Goal: Task Accomplishment & Management: Use online tool/utility

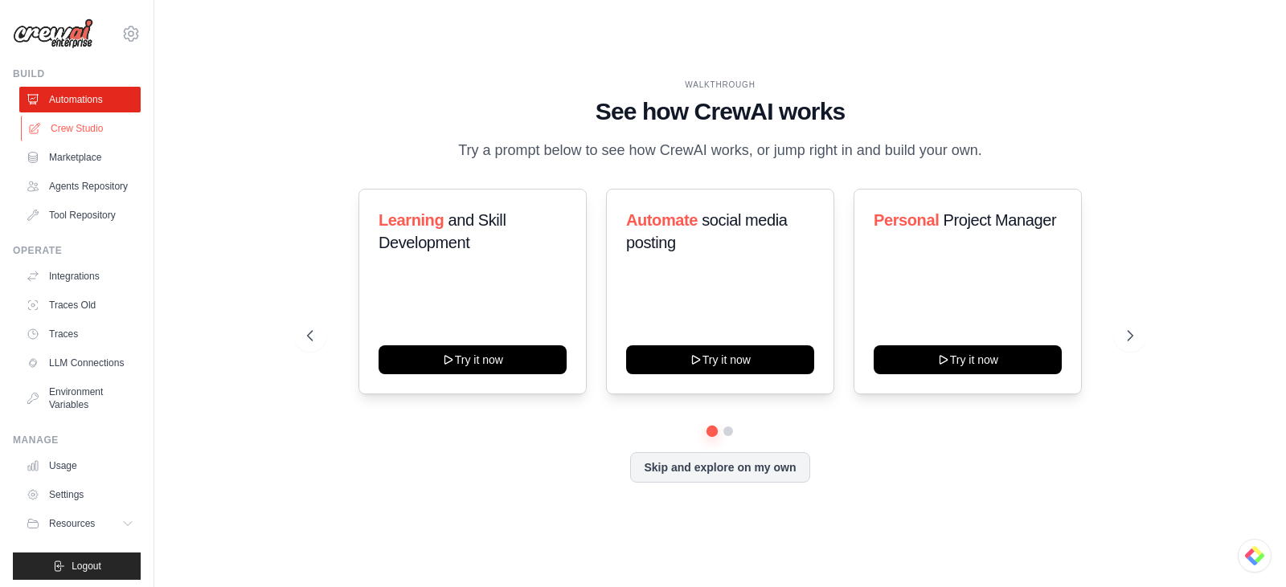
click at [87, 129] on link "Crew Studio" at bounding box center [81, 129] width 121 height 26
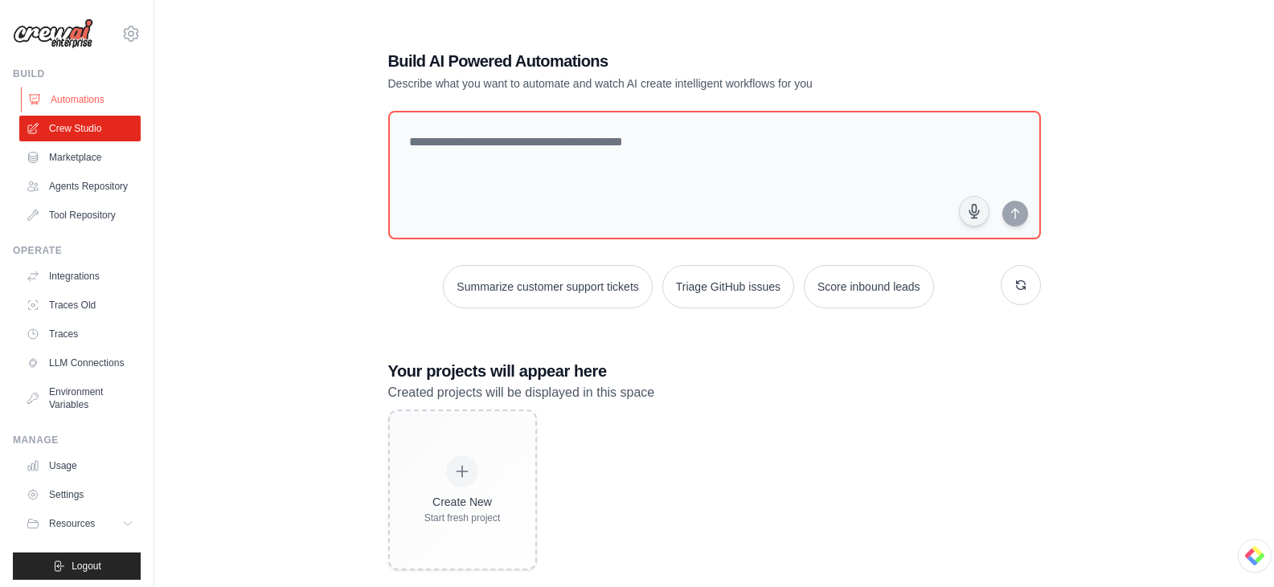
click at [80, 88] on link "Automations" at bounding box center [81, 100] width 121 height 26
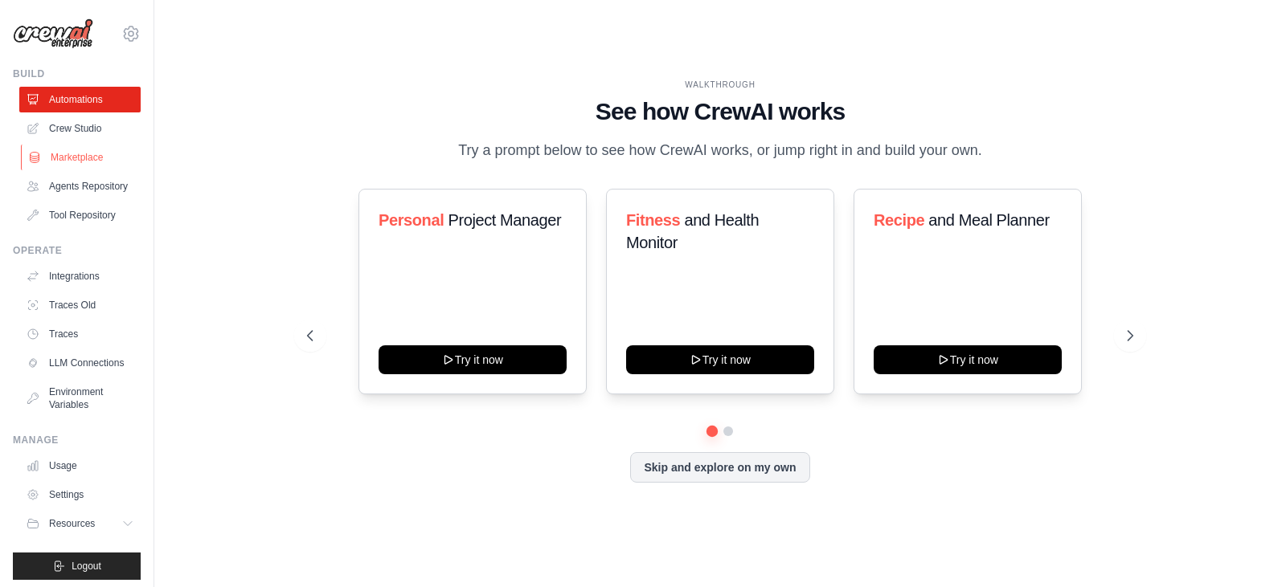
click at [59, 161] on link "Marketplace" at bounding box center [81, 158] width 121 height 26
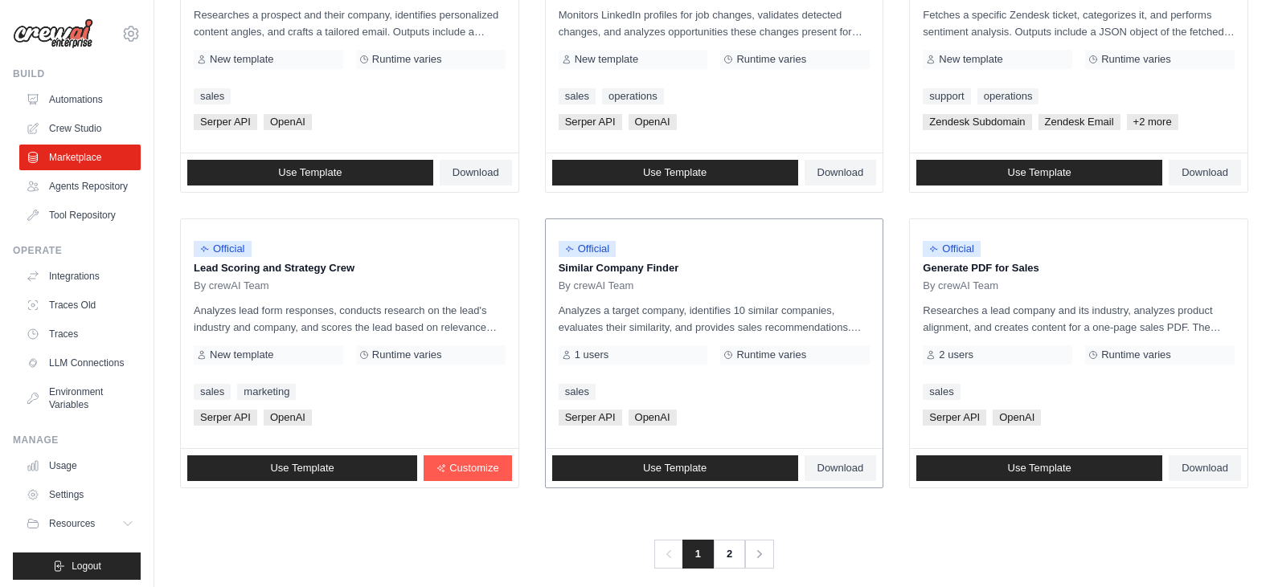
scroll to position [901, 0]
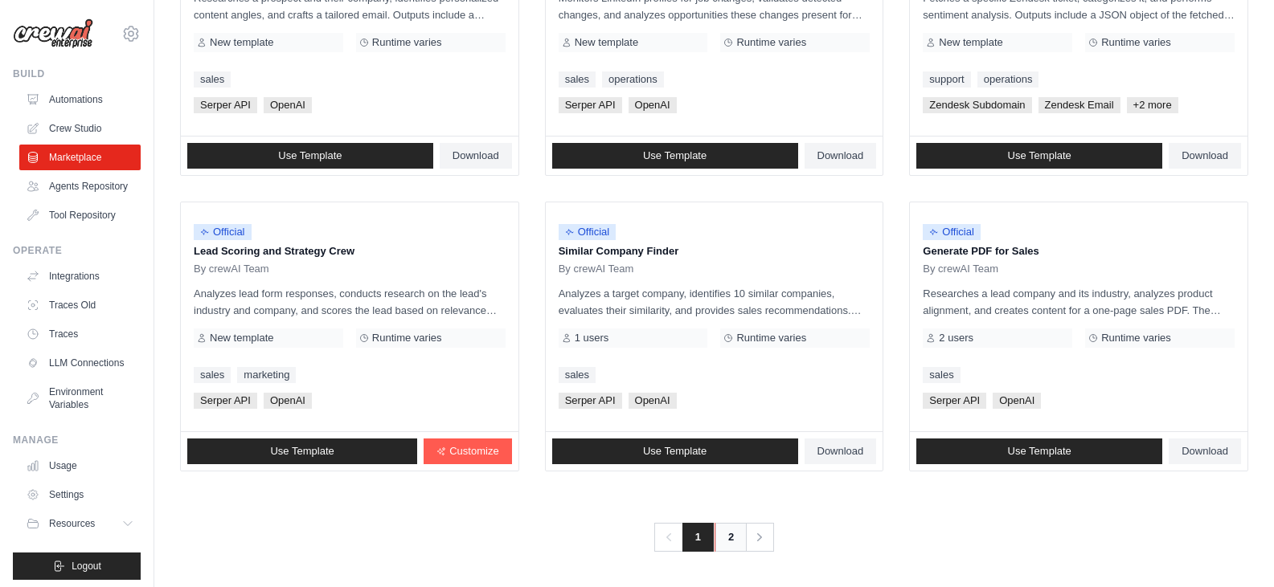
click at [740, 538] on link "2" at bounding box center [730, 537] width 32 height 29
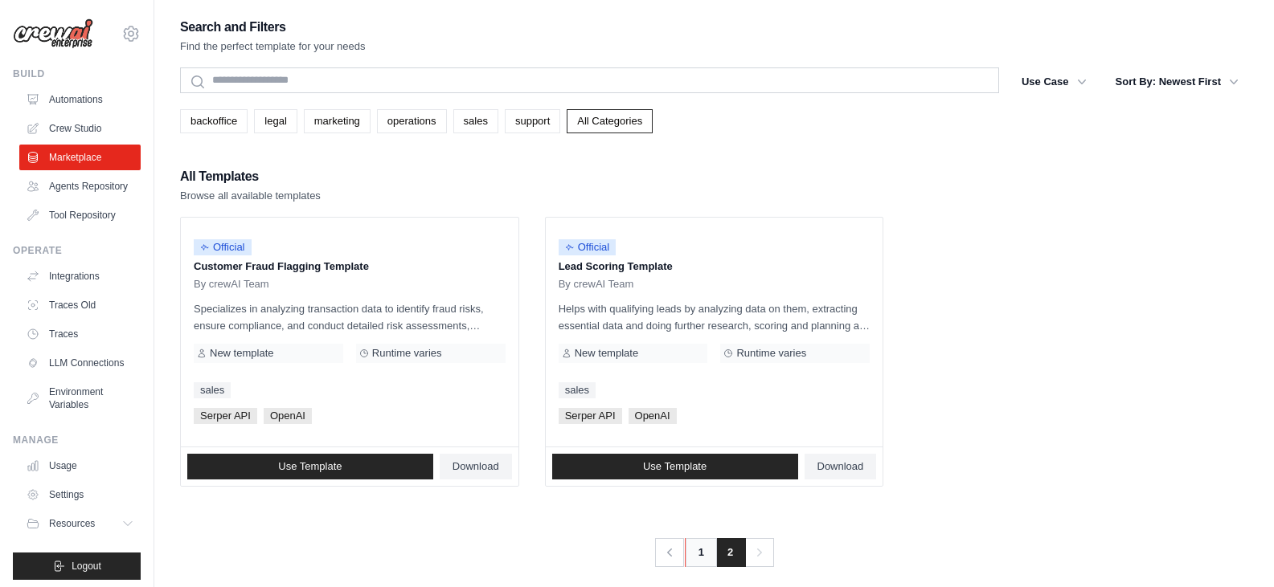
click at [694, 545] on link "1" at bounding box center [701, 552] width 32 height 29
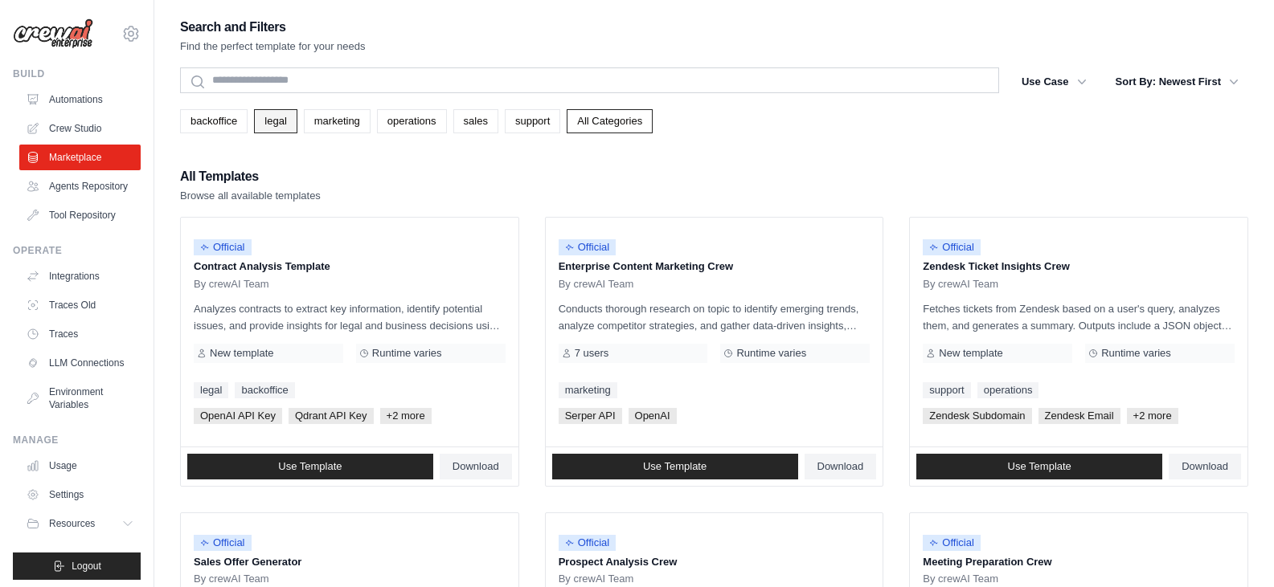
click at [278, 121] on link "legal" at bounding box center [275, 121] width 43 height 24
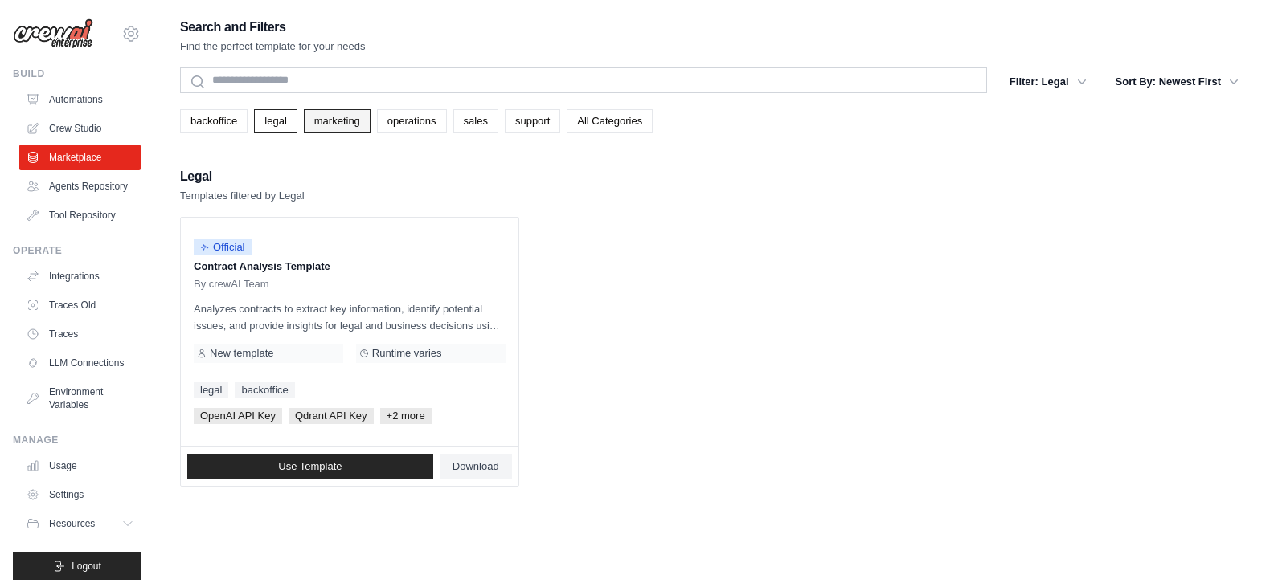
click at [346, 121] on link "marketing" at bounding box center [337, 121] width 67 height 24
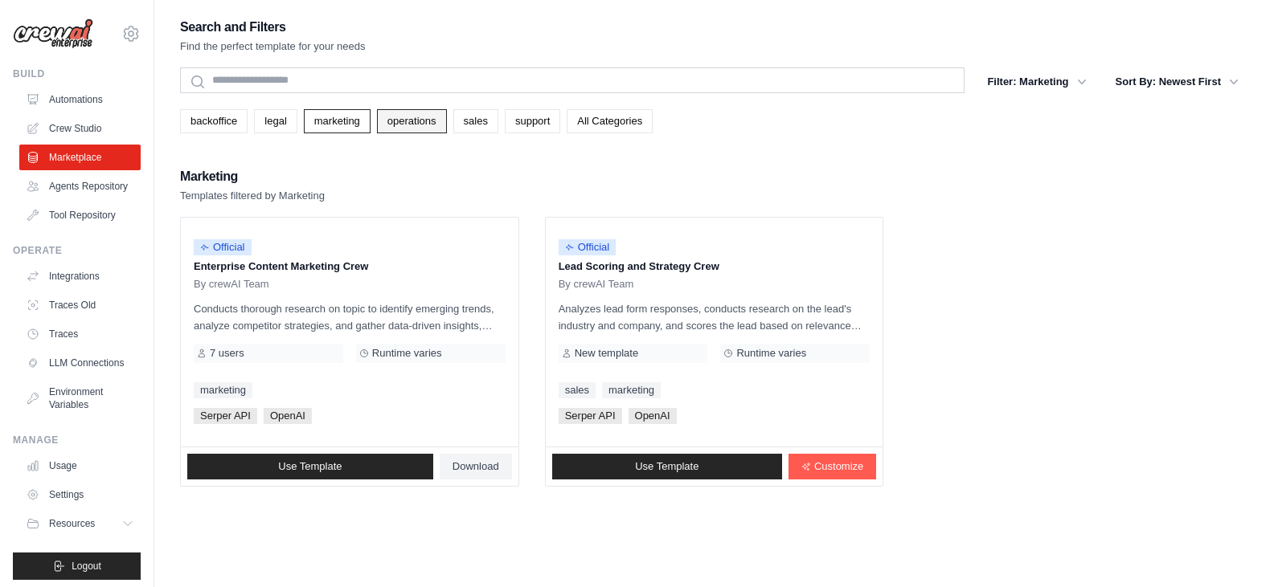
click at [427, 122] on link "operations" at bounding box center [412, 121] width 70 height 24
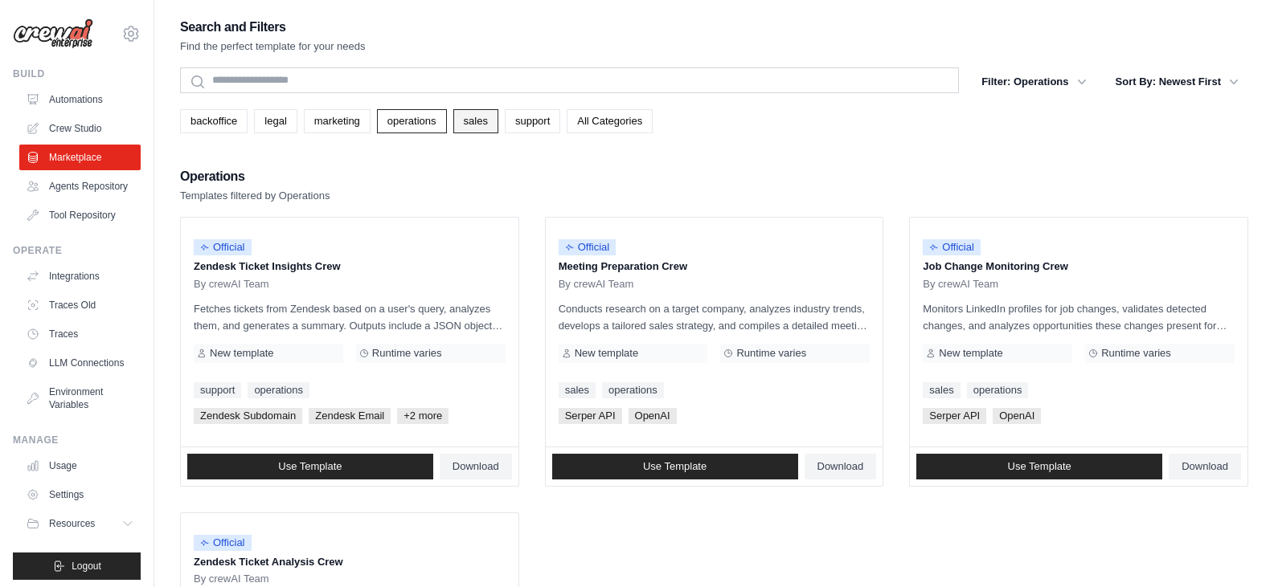
click at [464, 122] on link "sales" at bounding box center [475, 121] width 45 height 24
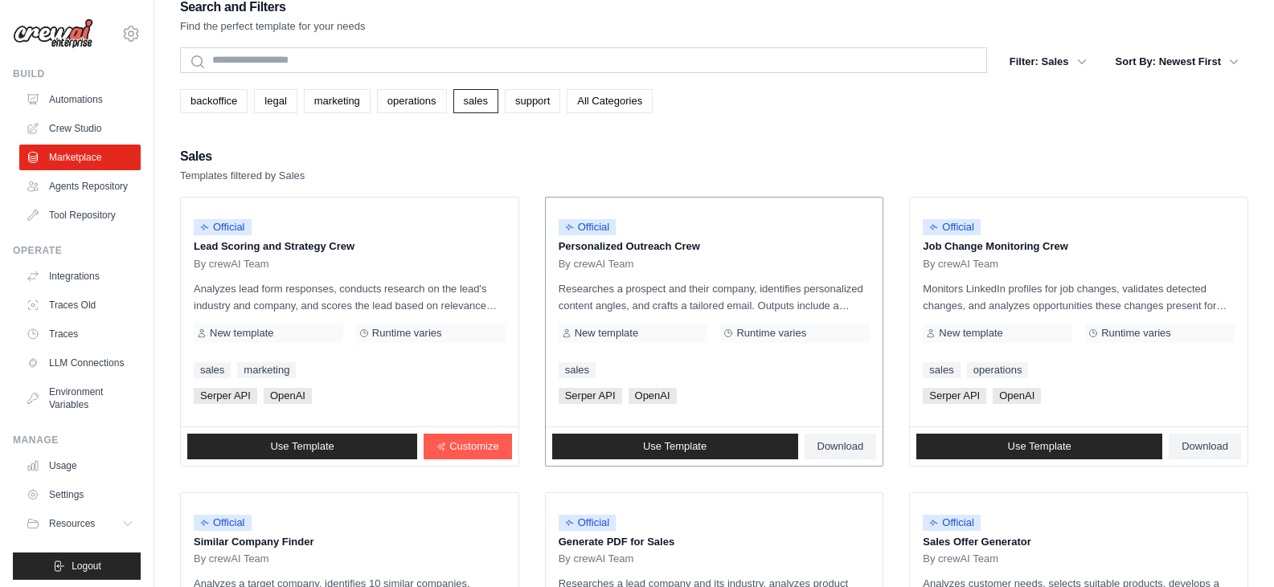
scroll to position [18, 0]
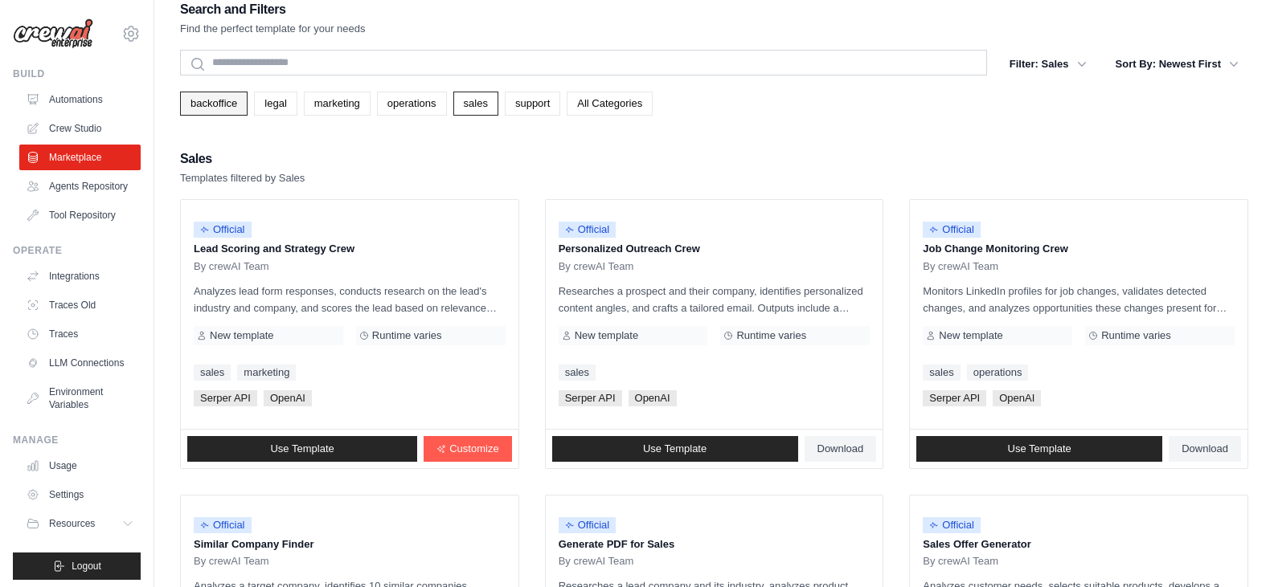
click at [224, 99] on link "backoffice" at bounding box center [213, 104] width 67 height 24
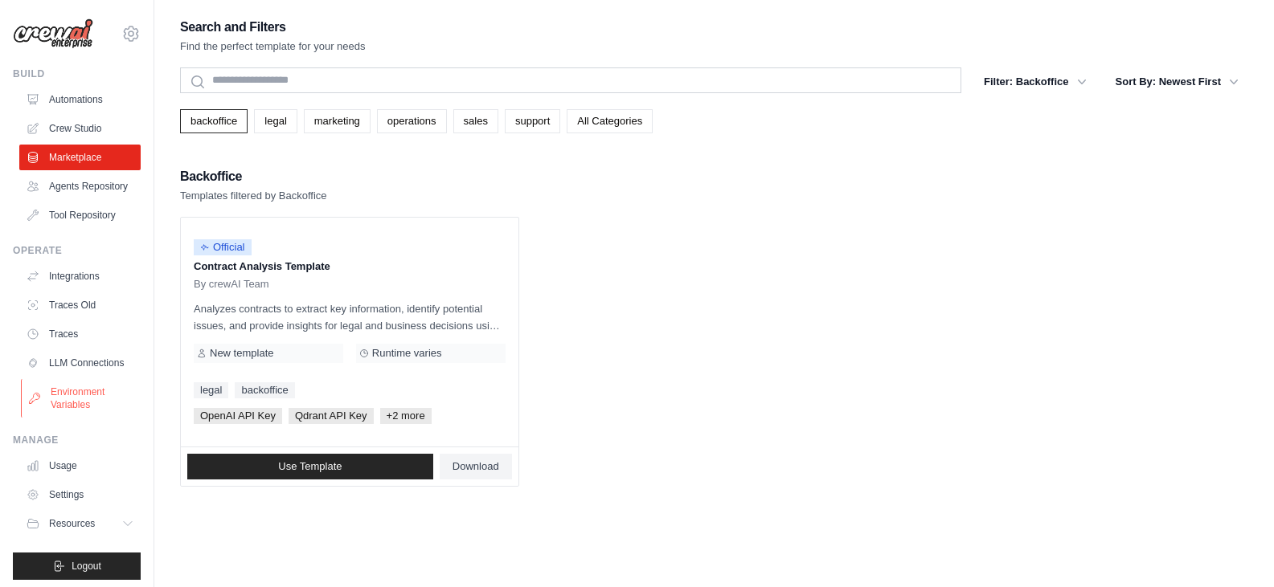
click at [63, 418] on link "Environment Variables" at bounding box center [81, 398] width 121 height 39
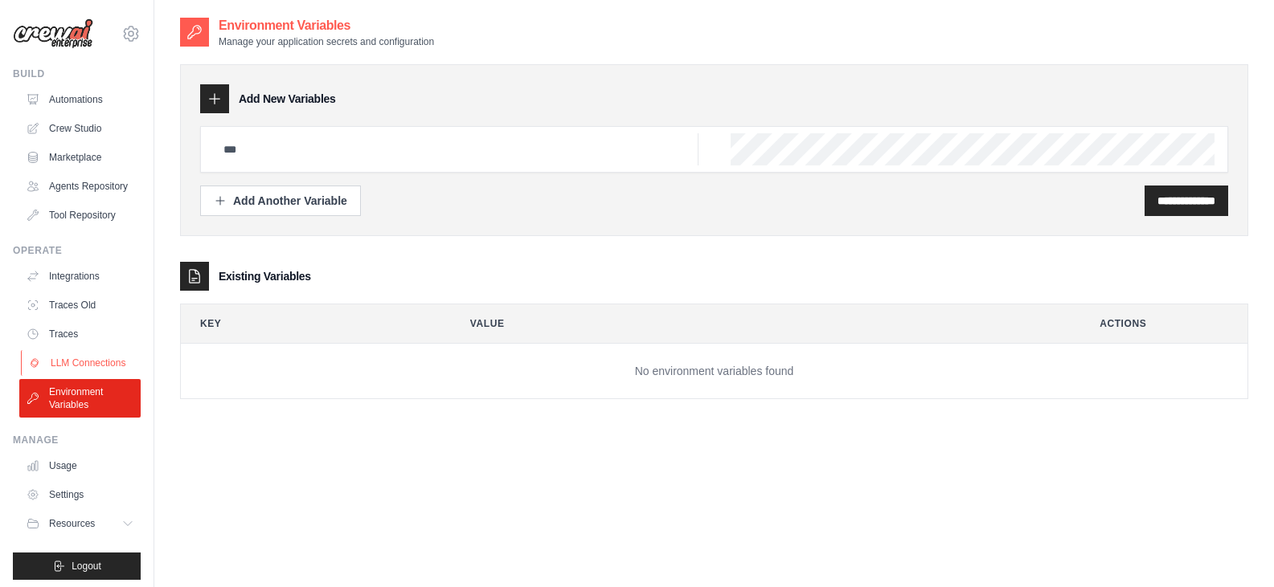
click at [68, 375] on link "LLM Connections" at bounding box center [81, 363] width 121 height 26
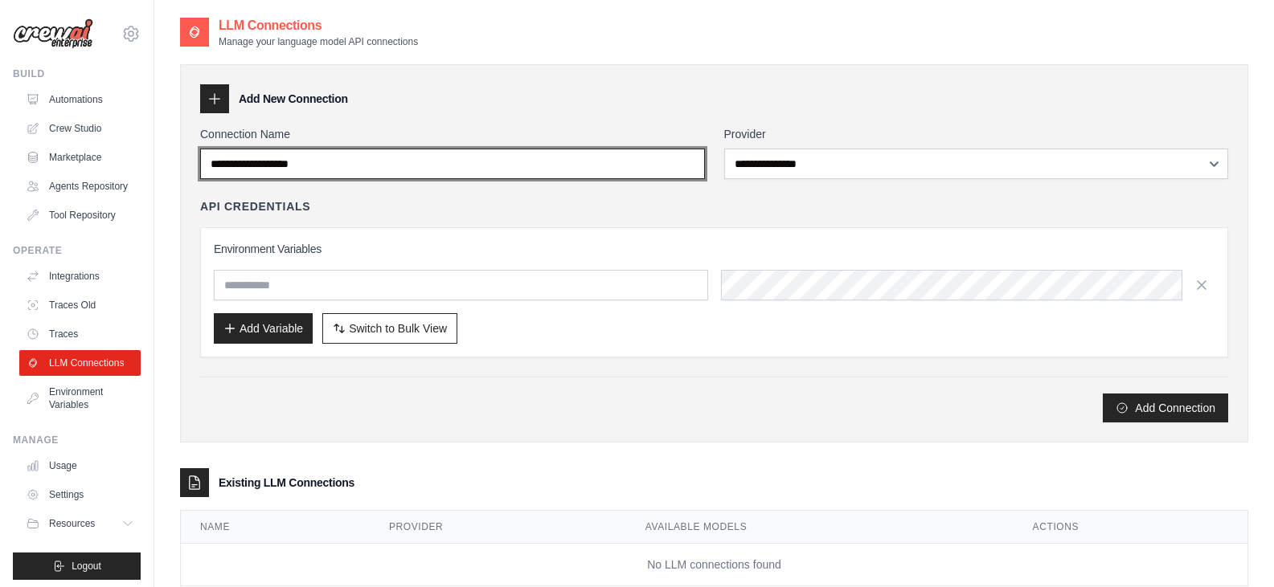
click at [412, 162] on input "Connection Name" at bounding box center [452, 164] width 505 height 31
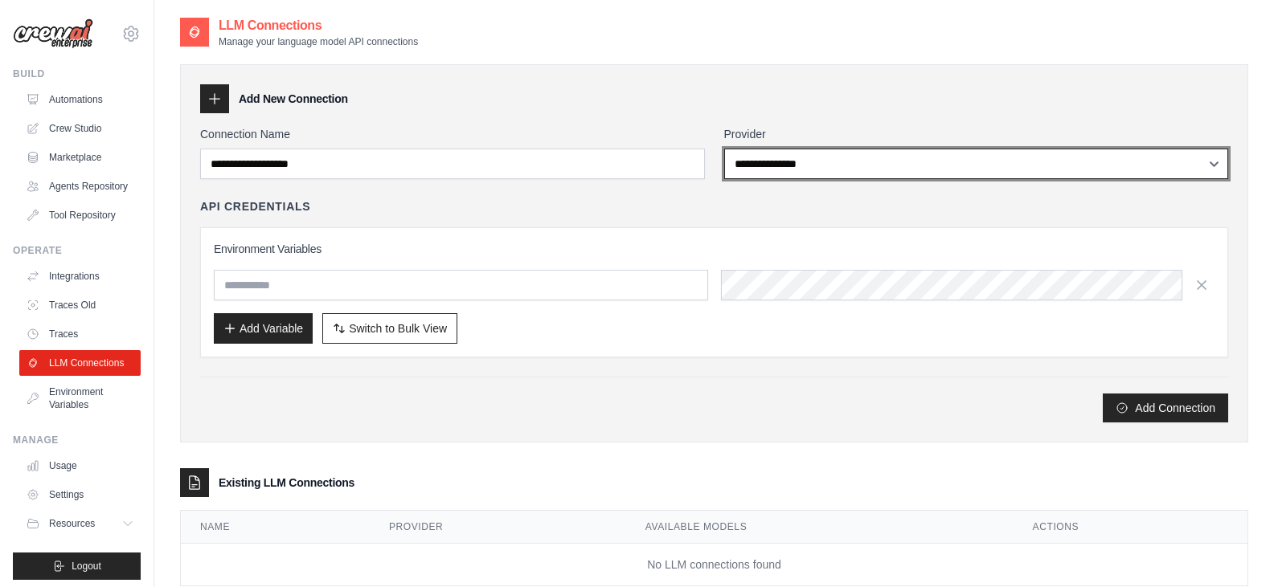
click at [767, 162] on select "**********" at bounding box center [976, 164] width 505 height 31
click at [783, 162] on select "**********" at bounding box center [976, 164] width 505 height 31
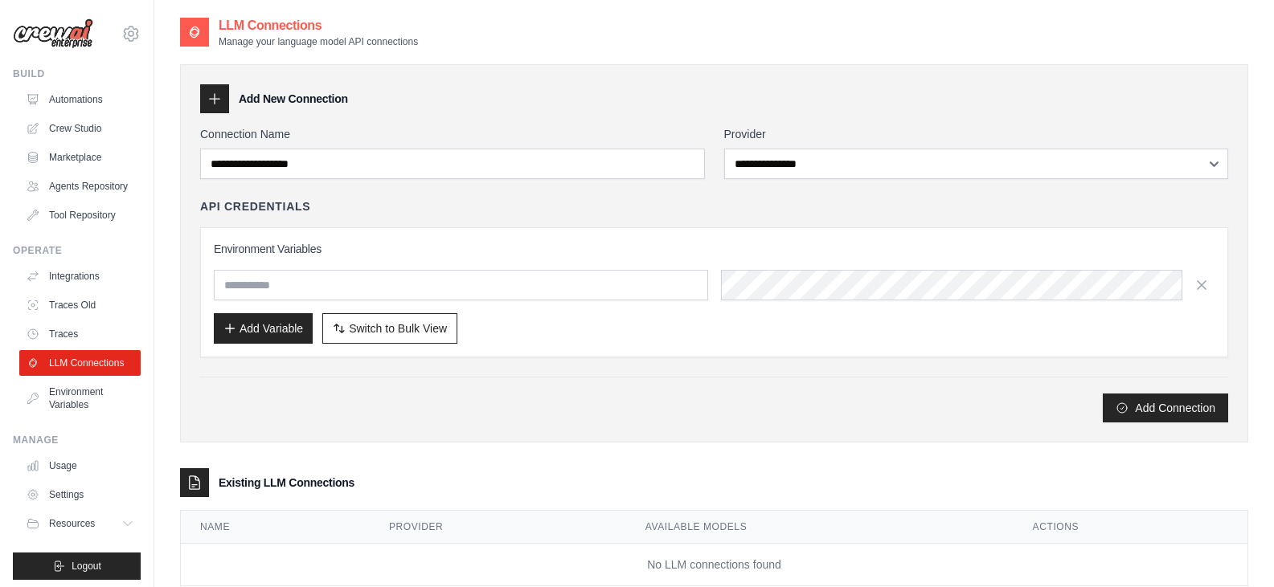
click at [554, 427] on div "**********" at bounding box center [714, 253] width 1068 height 378
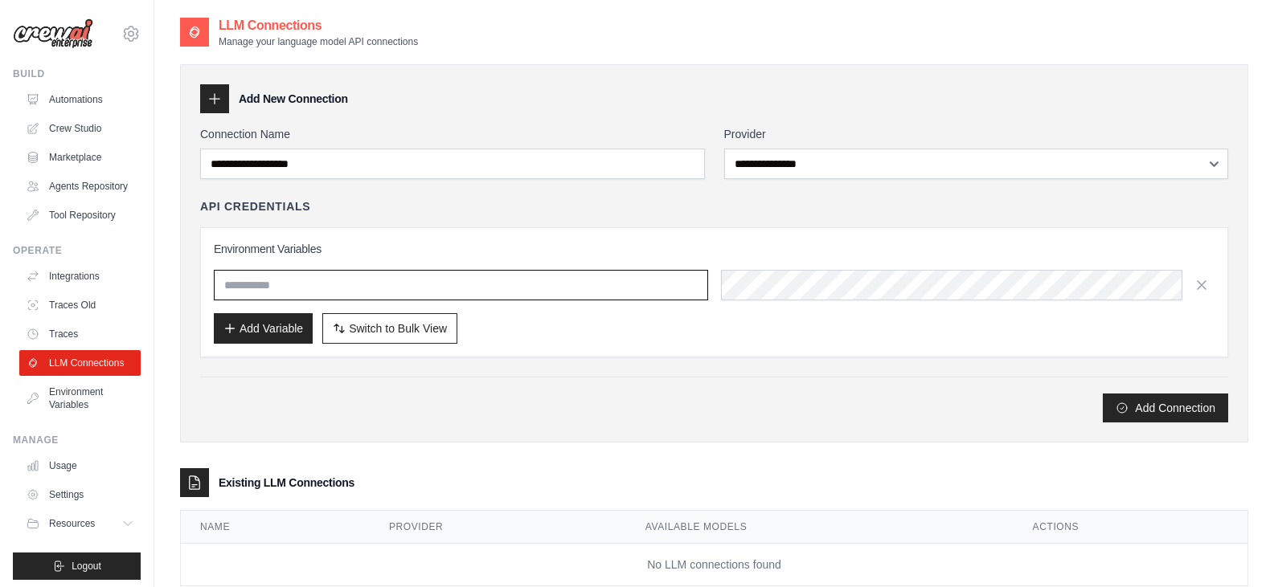
click at [292, 287] on input "text" at bounding box center [461, 285] width 494 height 31
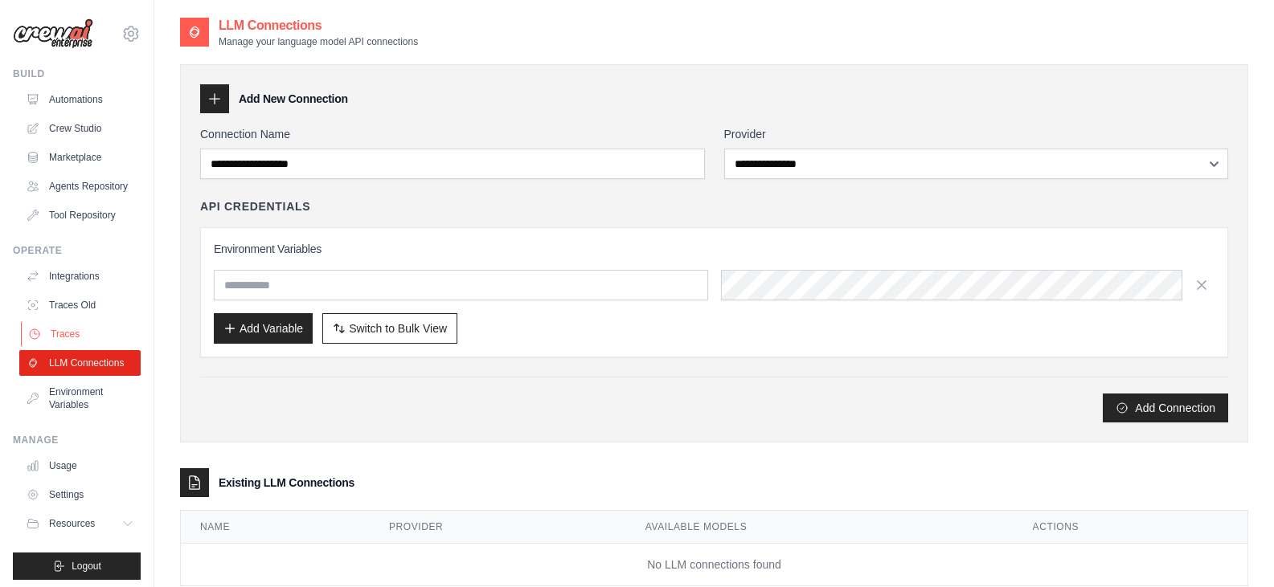
click at [59, 341] on link "Traces" at bounding box center [81, 334] width 121 height 26
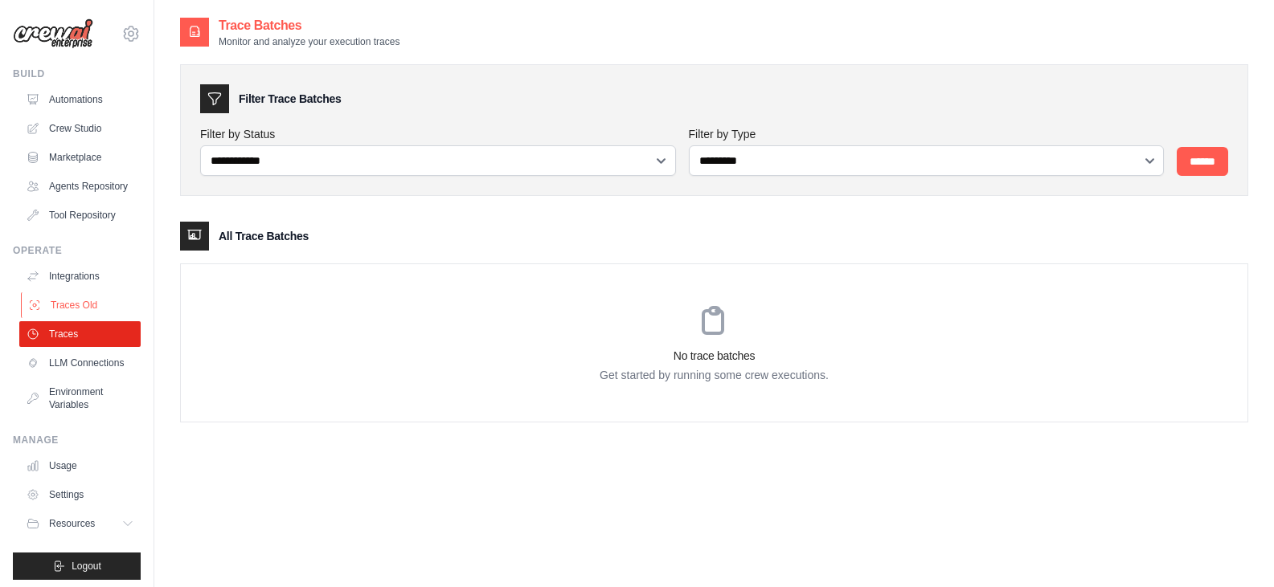
click at [73, 305] on link "Traces Old" at bounding box center [81, 305] width 121 height 26
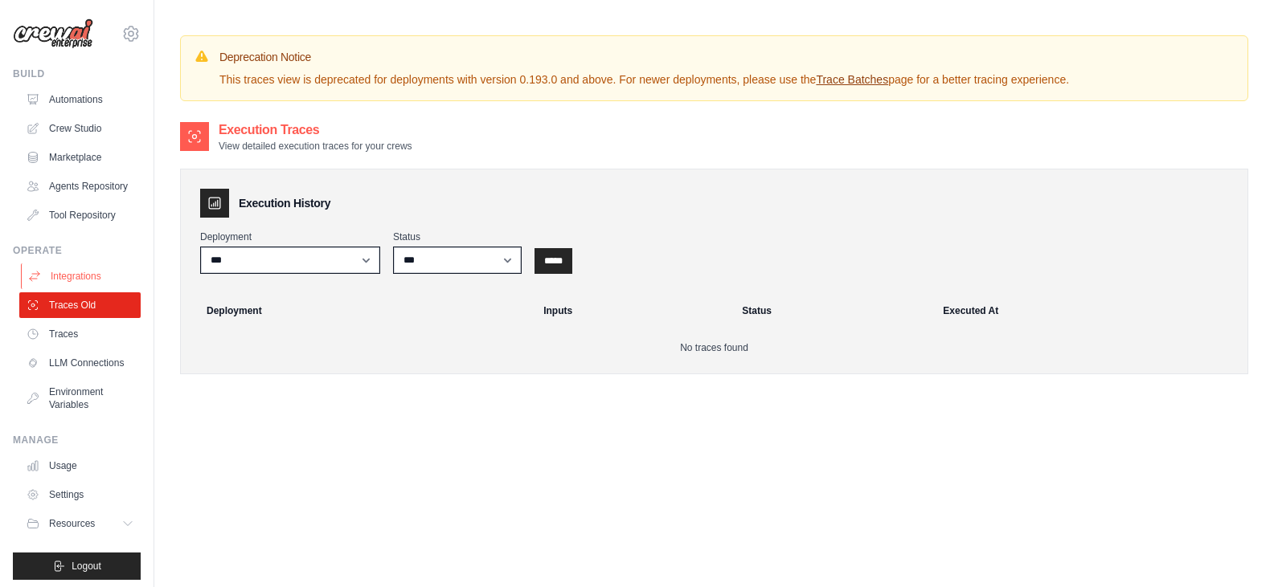
click at [69, 289] on link "Integrations" at bounding box center [81, 277] width 121 height 26
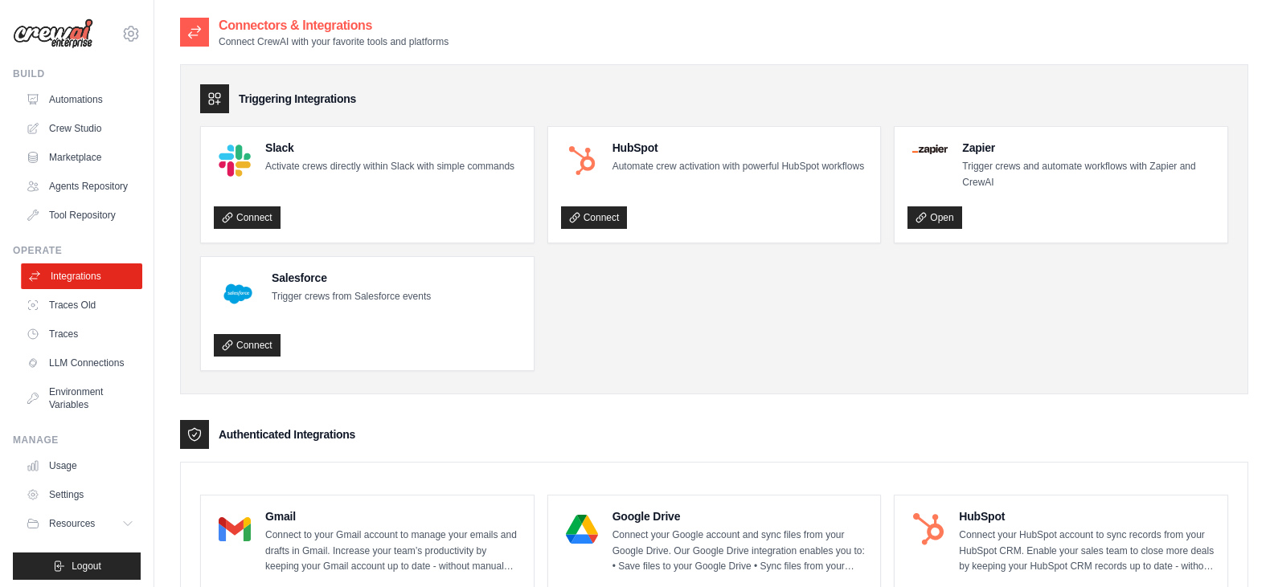
click at [58, 288] on link "Integrations" at bounding box center [81, 277] width 121 height 26
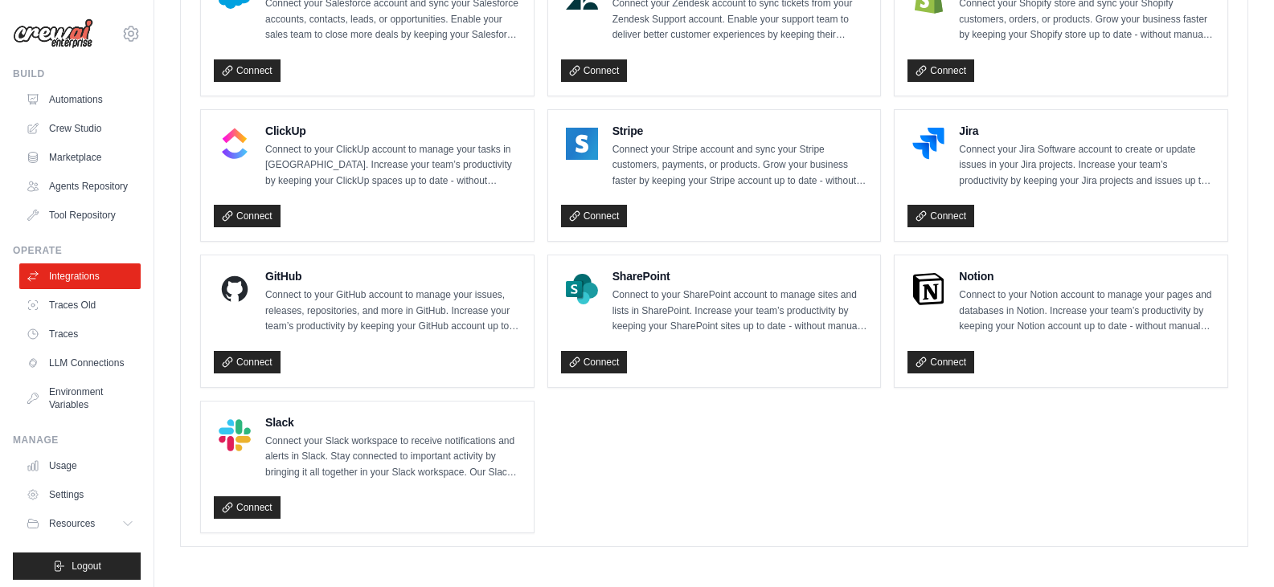
scroll to position [1117, 0]
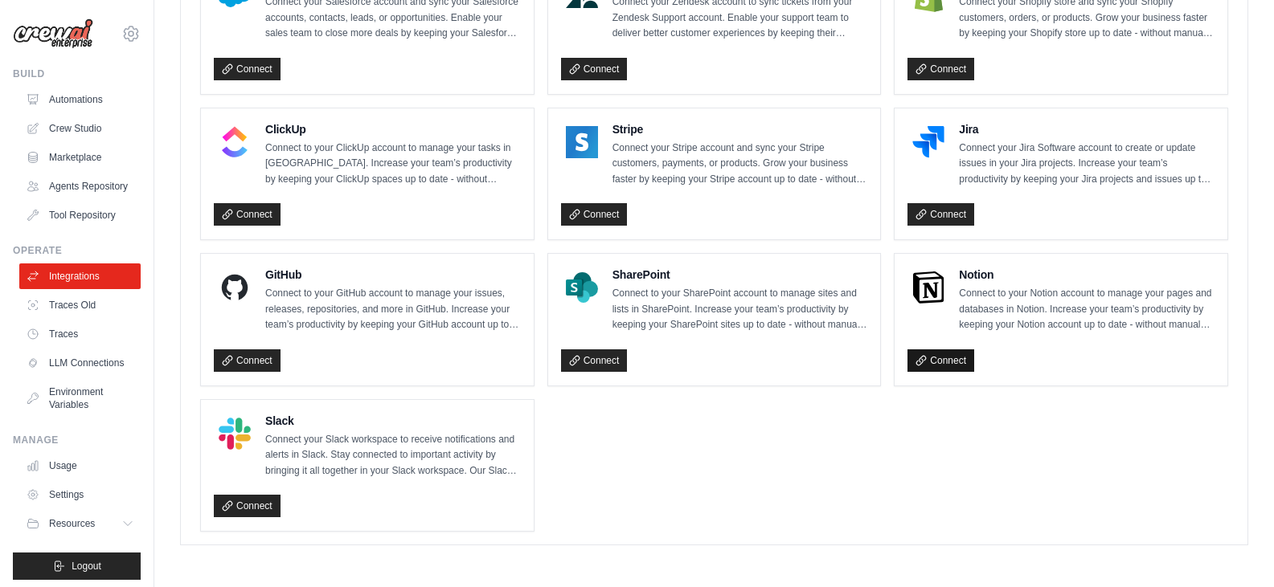
click at [942, 370] on link "Connect" at bounding box center [940, 361] width 67 height 22
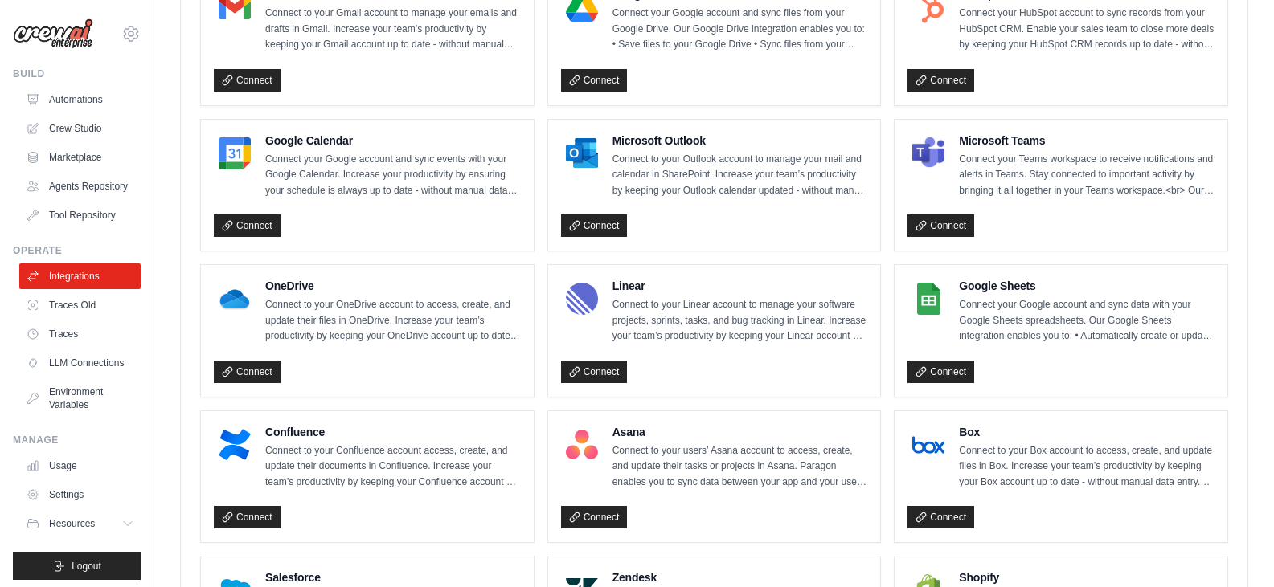
scroll to position [475, 0]
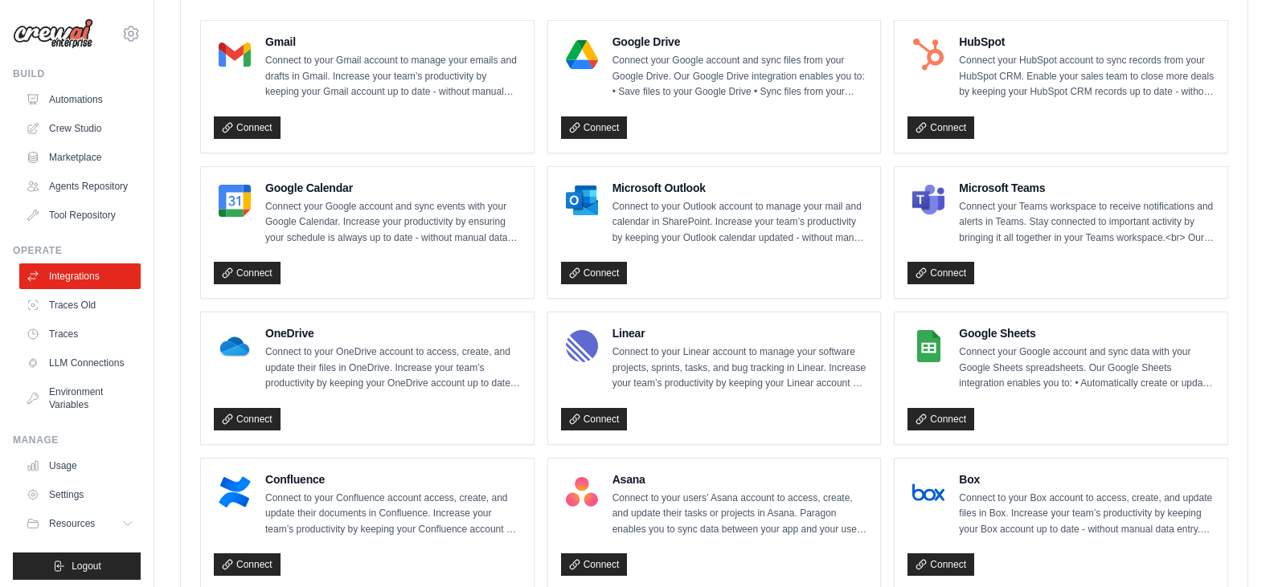
click at [923, 141] on div "HubSpot Connect your HubSpot account to sync records from your HubSpot CRM. Ena…" at bounding box center [1060, 87] width 333 height 132
click at [931, 128] on link "Connect" at bounding box center [940, 128] width 67 height 22
